Goal: Transaction & Acquisition: Purchase product/service

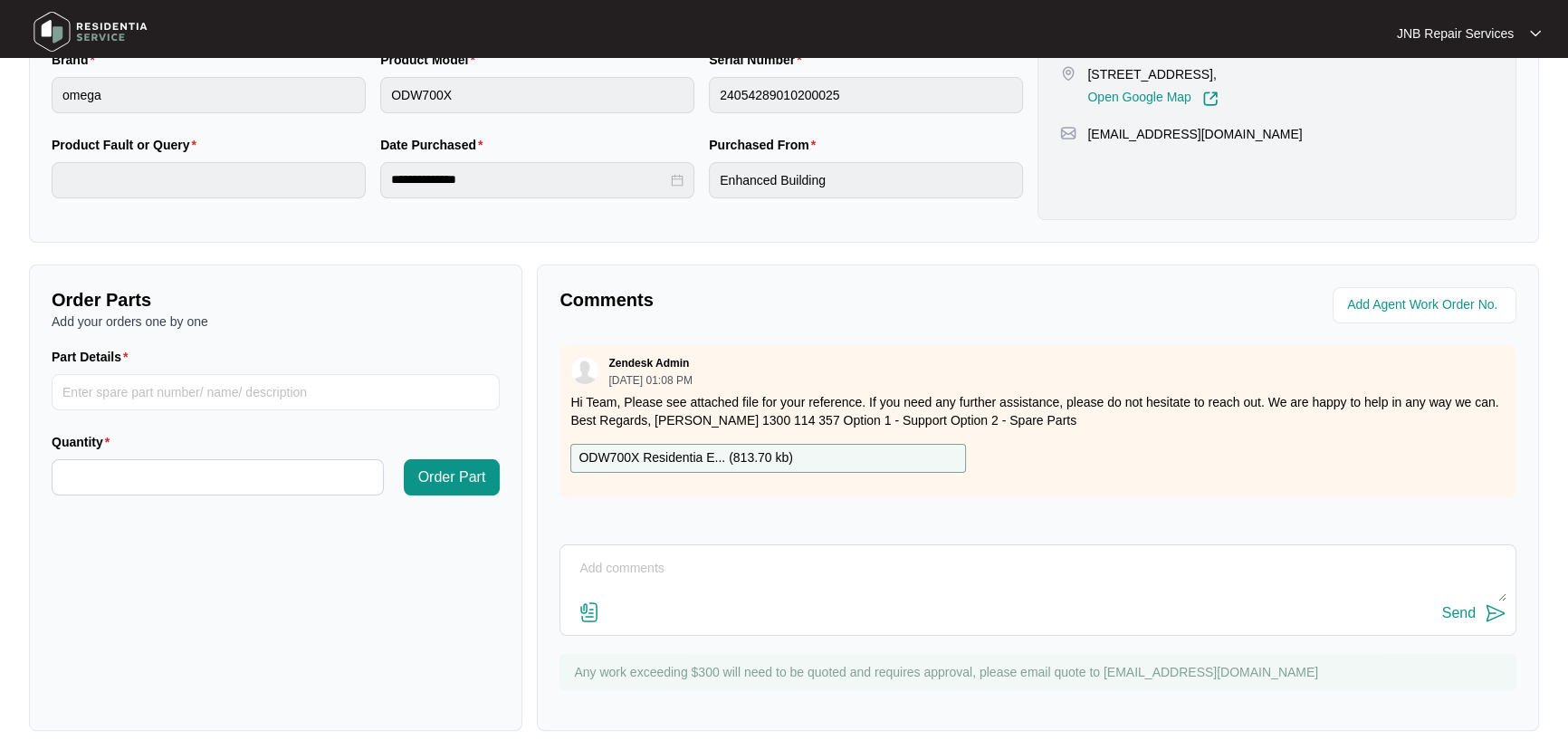
scroll to position [449, 0]
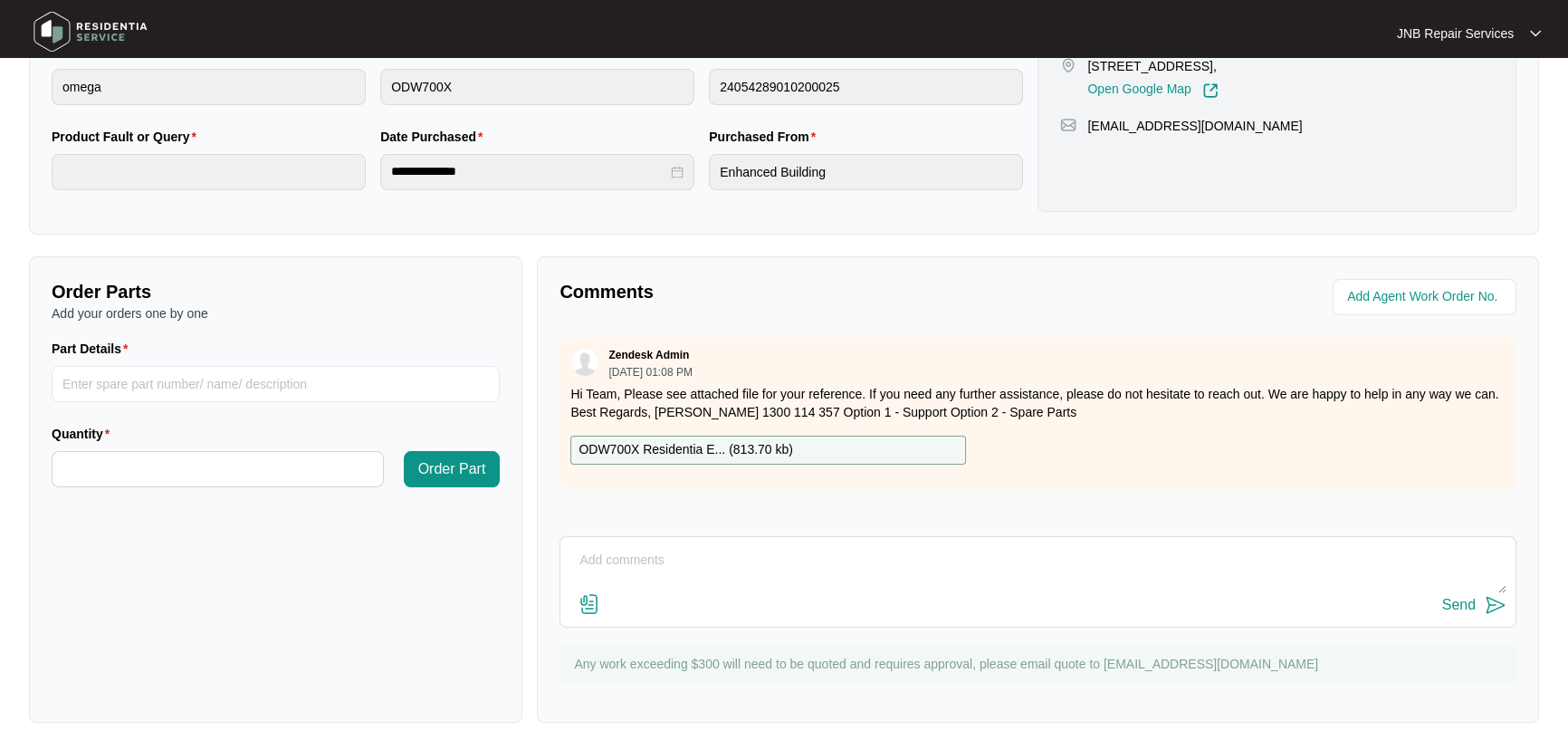
click at [702, 451] on p "ODW700X Residentia E... ( 813.70 kb )" at bounding box center [686, 449] width 215 height 20
click at [274, 375] on input "Part Details" at bounding box center [276, 384] width 448 height 37
paste input "SP10609"
type input "SP10609"
click at [250, 461] on input "Quantity" at bounding box center [217, 469] width 331 height 35
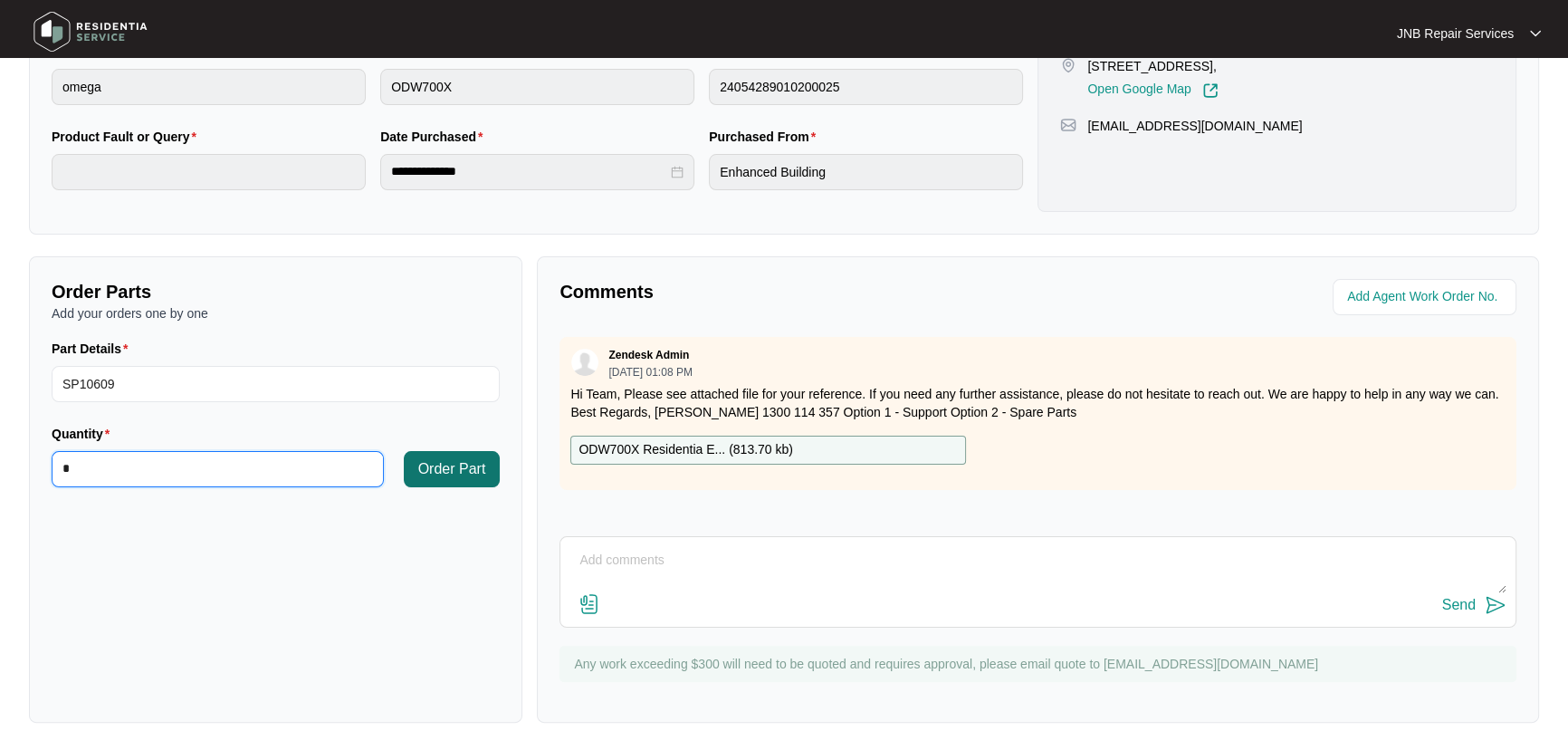
type input "*"
click at [426, 461] on span "Order Part" at bounding box center [452, 469] width 68 height 22
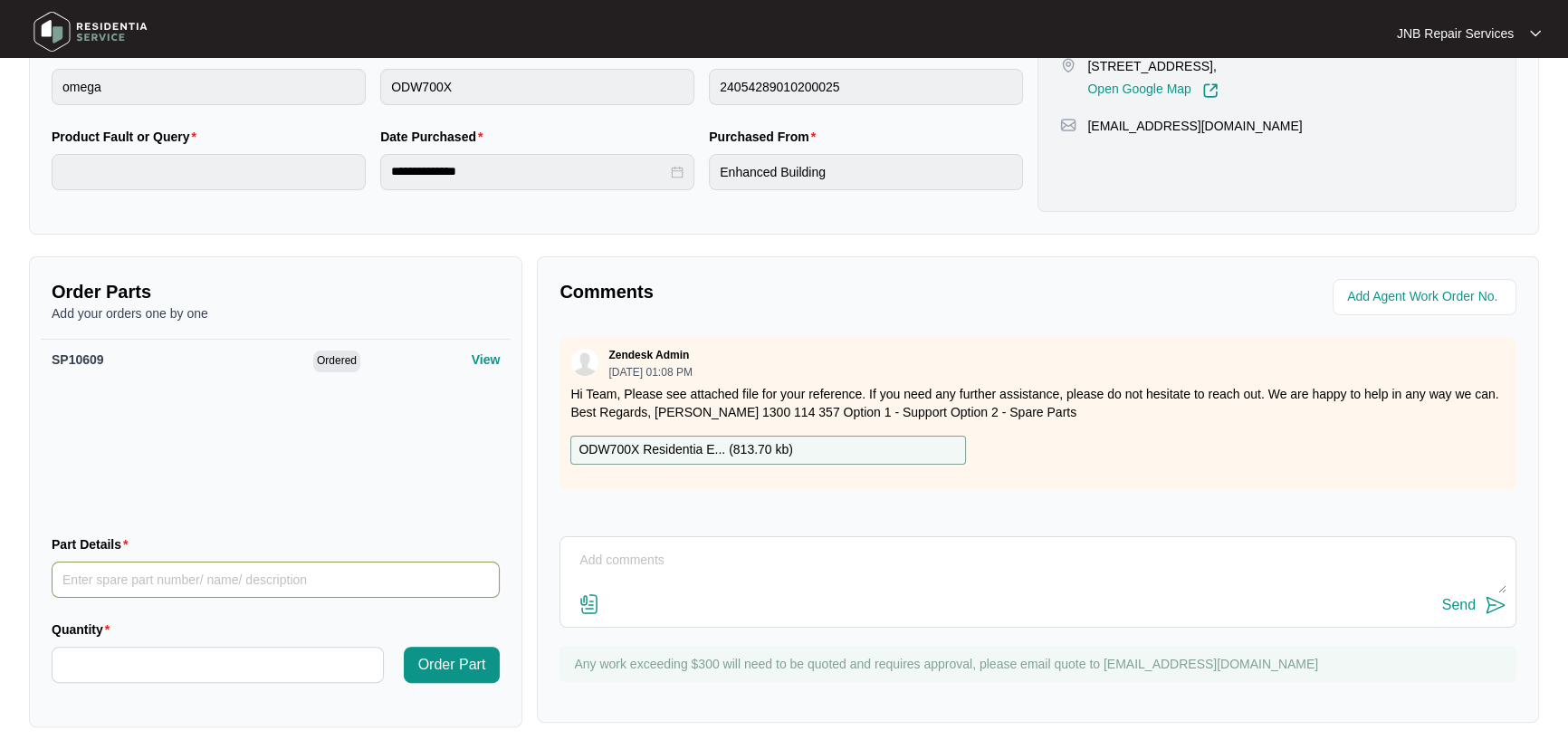
click at [339, 585] on input "Part Details" at bounding box center [276, 579] width 448 height 37
paste input "SP10608"
type input "SP10608"
click at [272, 655] on input "Quantity" at bounding box center [217, 664] width 331 height 35
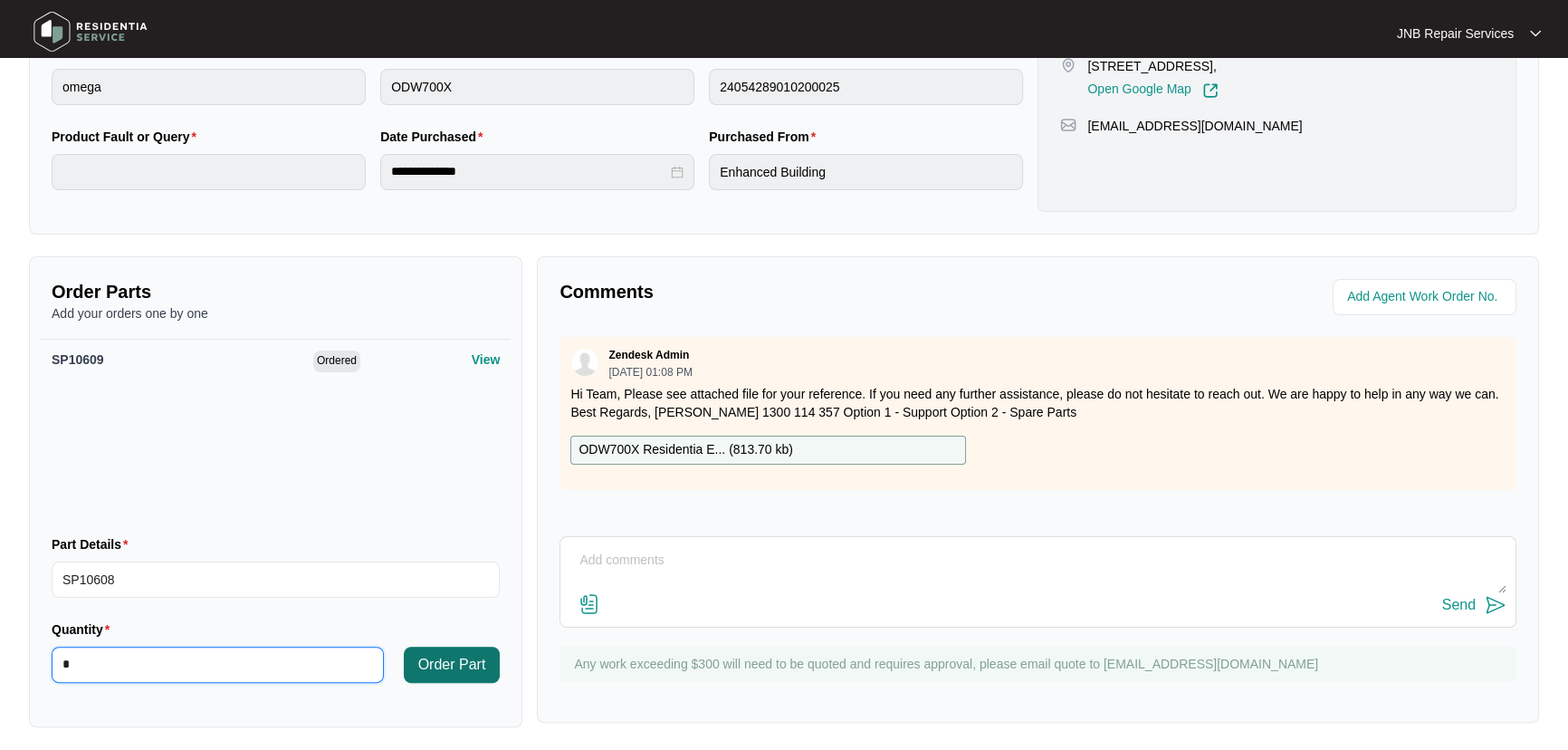
type input "*"
drag, startPoint x: 456, startPoint y: 666, endPoint x: 607, endPoint y: 593, distance: 167.7
click at [462, 663] on span "Order Part" at bounding box center [452, 664] width 68 height 22
